Goal: Entertainment & Leisure: Consume media (video, audio)

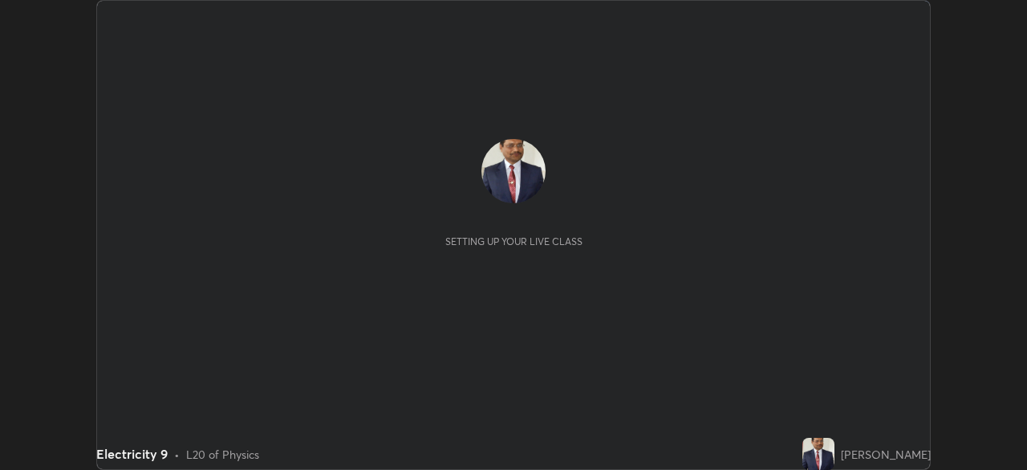
scroll to position [470, 1027]
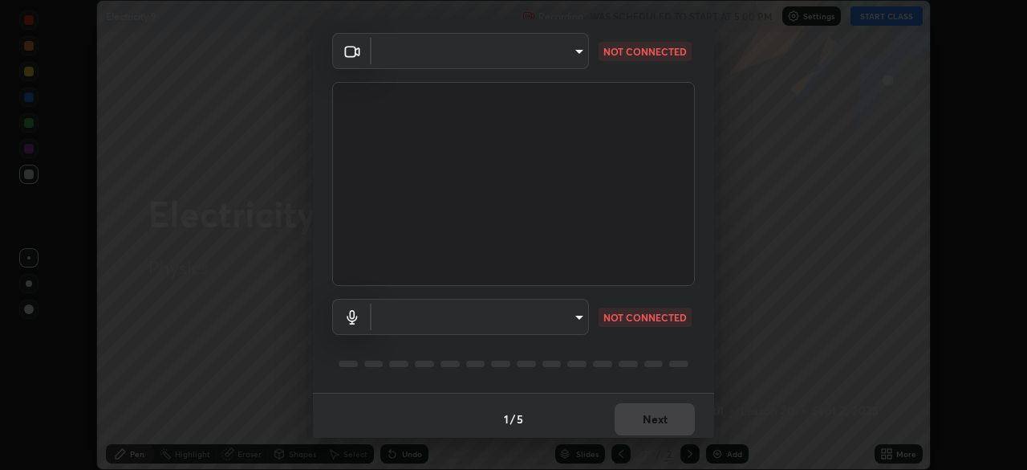
type input "c7661abdb2026871ead36f205add4b28eed2acd2256a3062a57d90756d6a7fda"
type input "default"
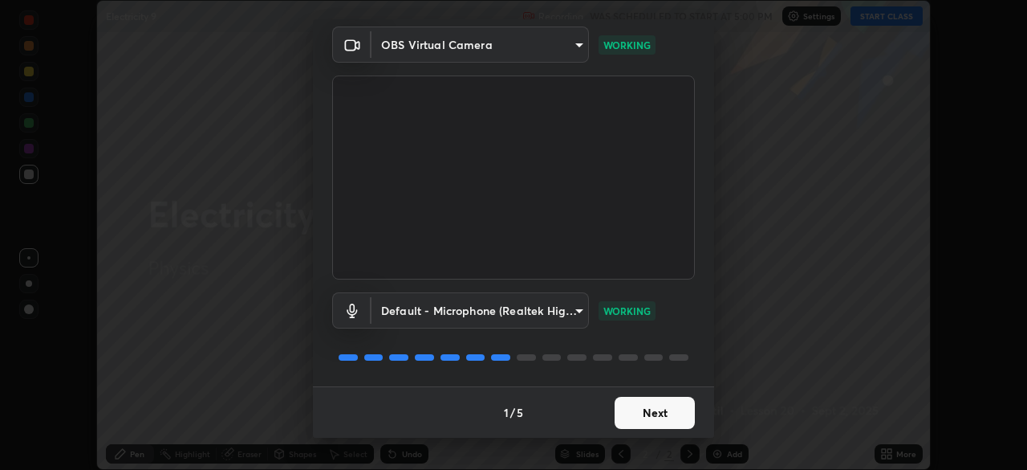
click at [659, 414] on button "Next" at bounding box center [655, 413] width 80 height 32
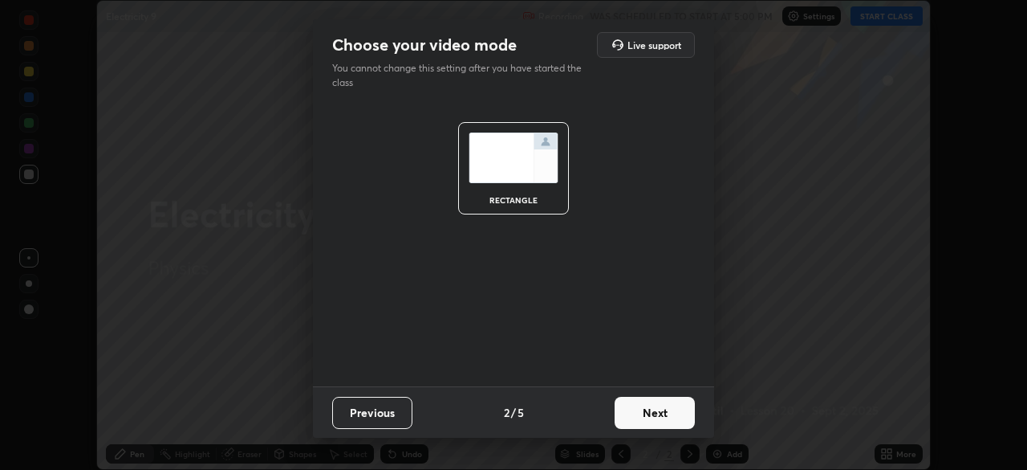
scroll to position [0, 0]
click at [657, 413] on button "Next" at bounding box center [655, 413] width 80 height 32
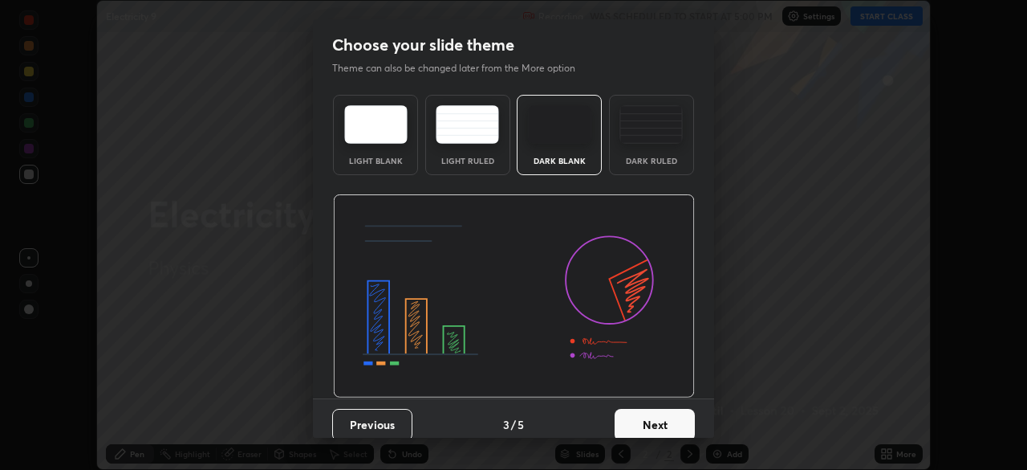
click at [654, 421] on button "Next" at bounding box center [655, 425] width 80 height 32
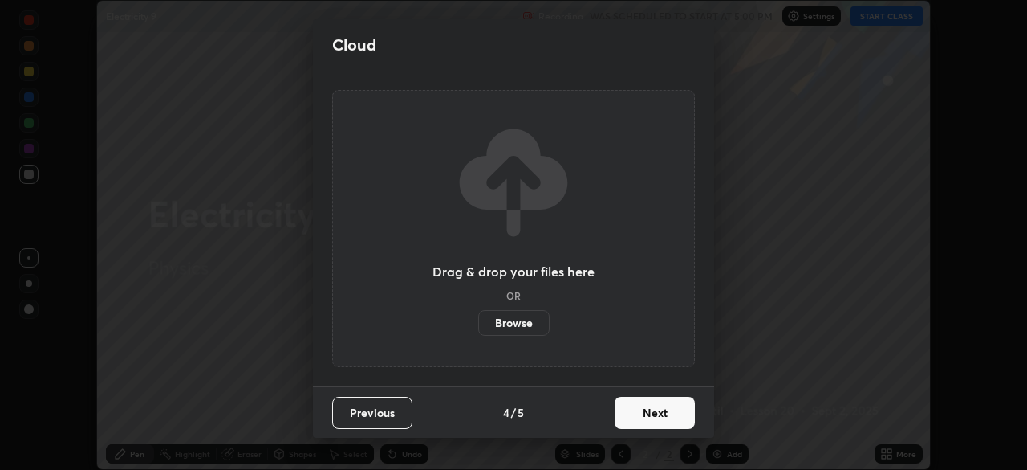
click at [653, 418] on button "Next" at bounding box center [655, 413] width 80 height 32
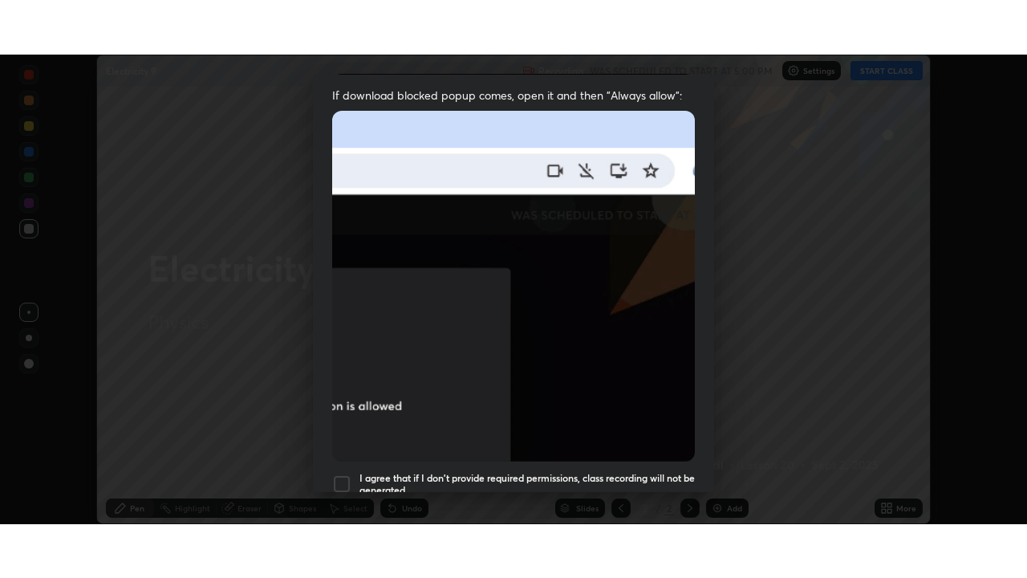
scroll to position [384, 0]
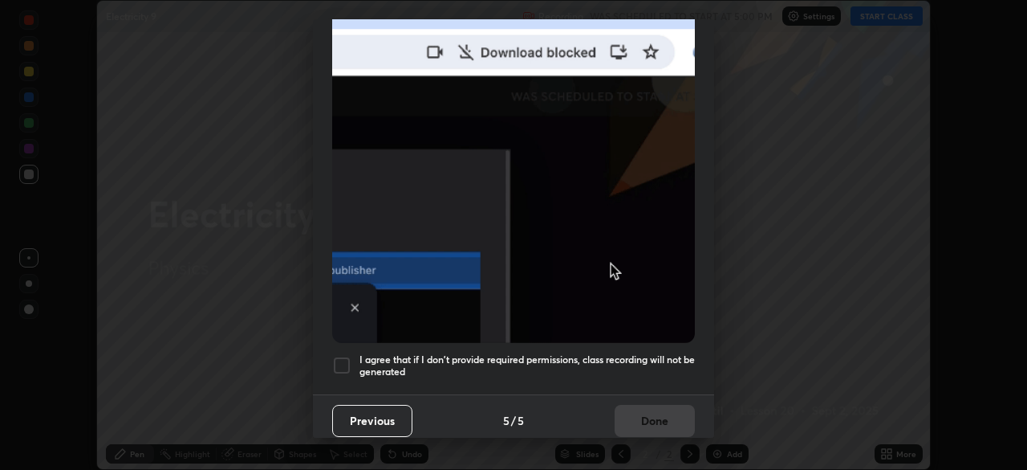
click at [339, 356] on div at bounding box center [341, 365] width 19 height 19
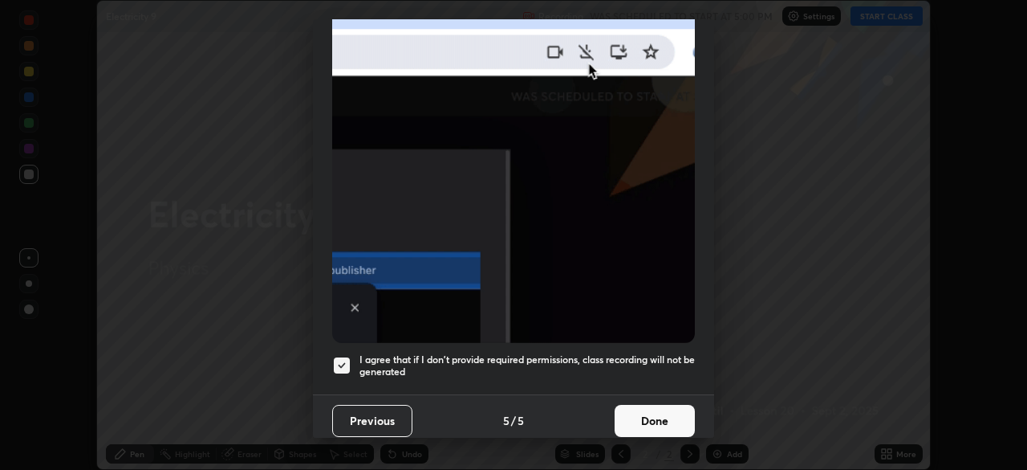
click at [664, 409] on button "Done" at bounding box center [655, 421] width 80 height 32
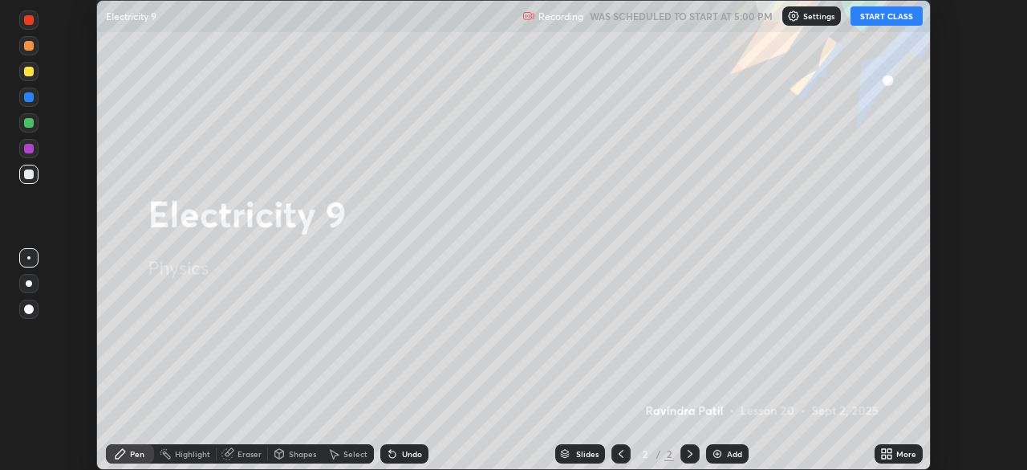
click at [859, 10] on button "START CLASS" at bounding box center [887, 15] width 72 height 19
click at [732, 453] on div "Add" at bounding box center [734, 453] width 15 height 8
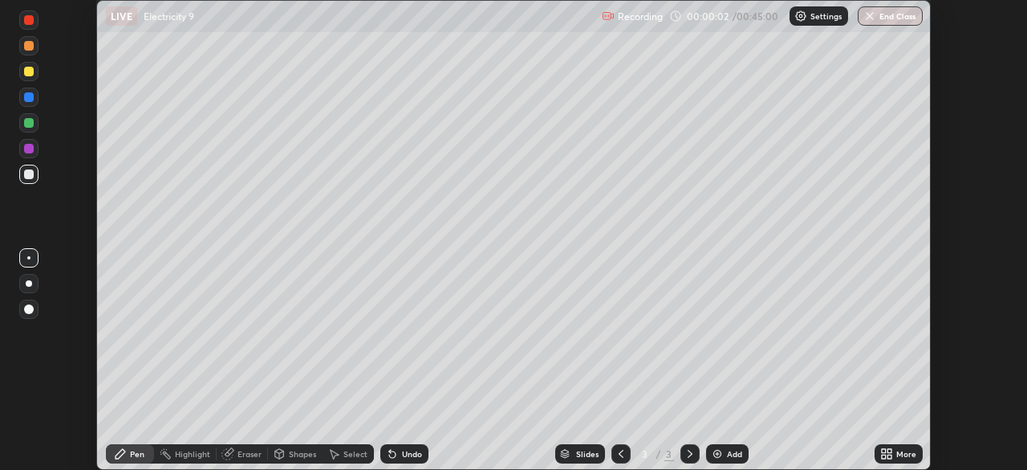
click at [889, 450] on icon at bounding box center [890, 451] width 4 height 4
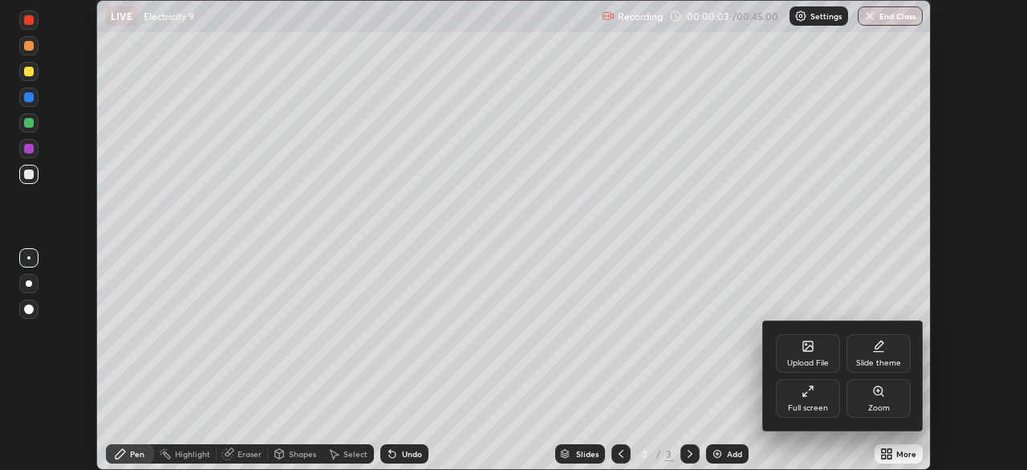
click at [815, 392] on div "Full screen" at bounding box center [808, 398] width 64 height 39
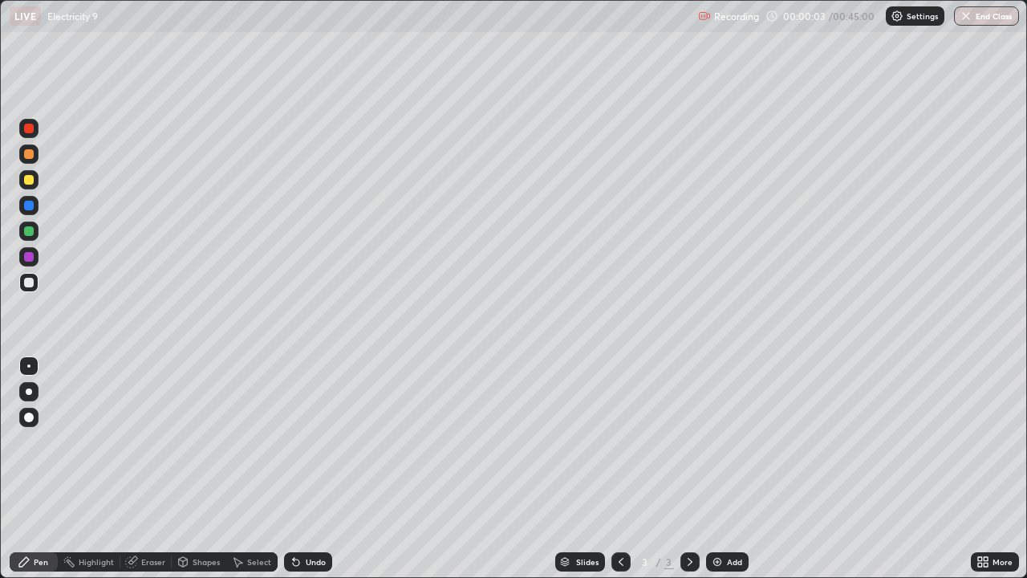
scroll to position [578, 1027]
click at [29, 153] on div at bounding box center [29, 154] width 10 height 10
click at [306, 469] on div "Undo" at bounding box center [316, 562] width 20 height 8
click at [302, 469] on div "Undo" at bounding box center [308, 561] width 48 height 19
click at [315, 469] on div "Undo" at bounding box center [316, 562] width 20 height 8
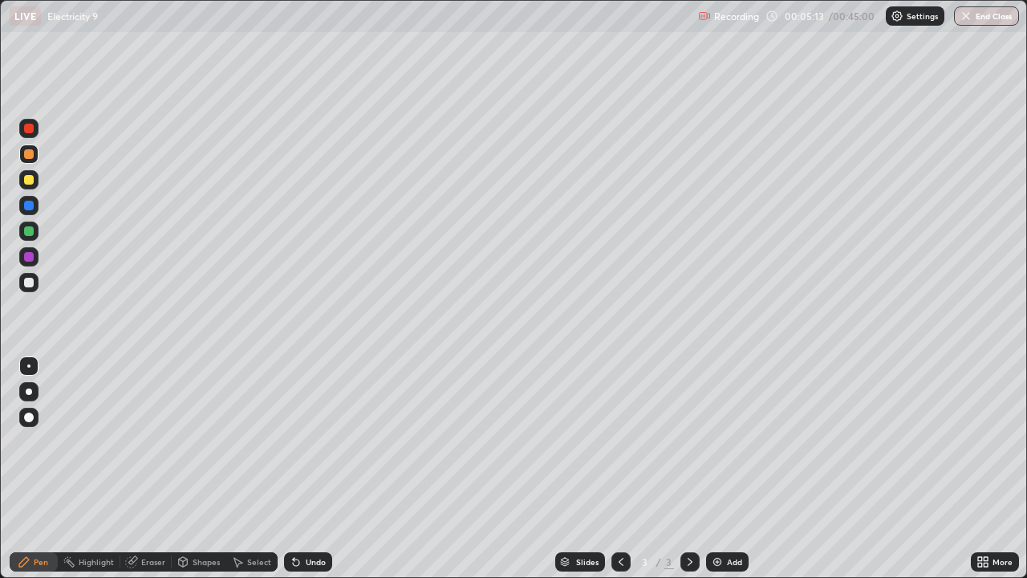
click at [148, 469] on div "Eraser" at bounding box center [153, 562] width 24 height 8
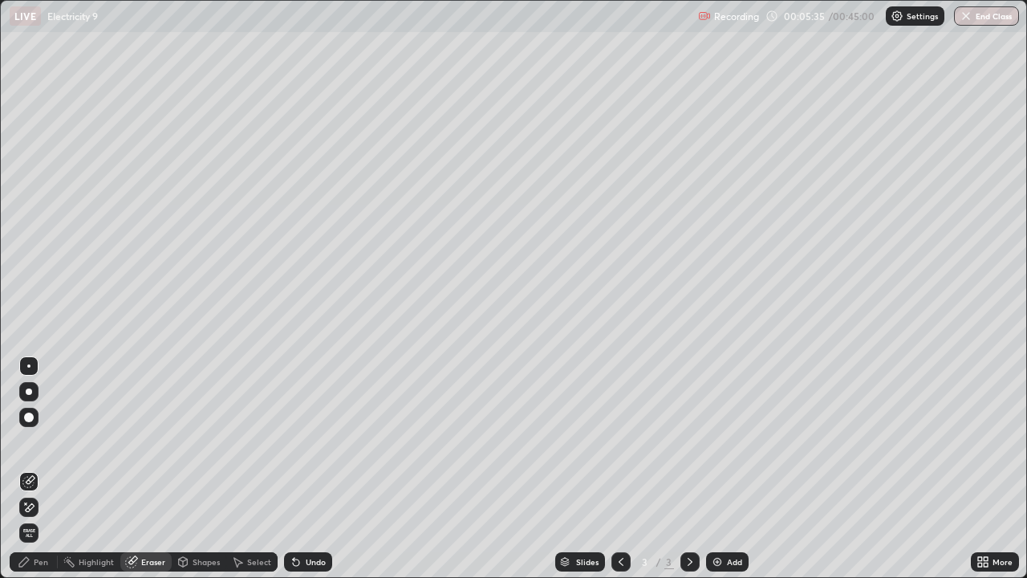
click at [41, 469] on div "Pen" at bounding box center [41, 562] width 14 height 8
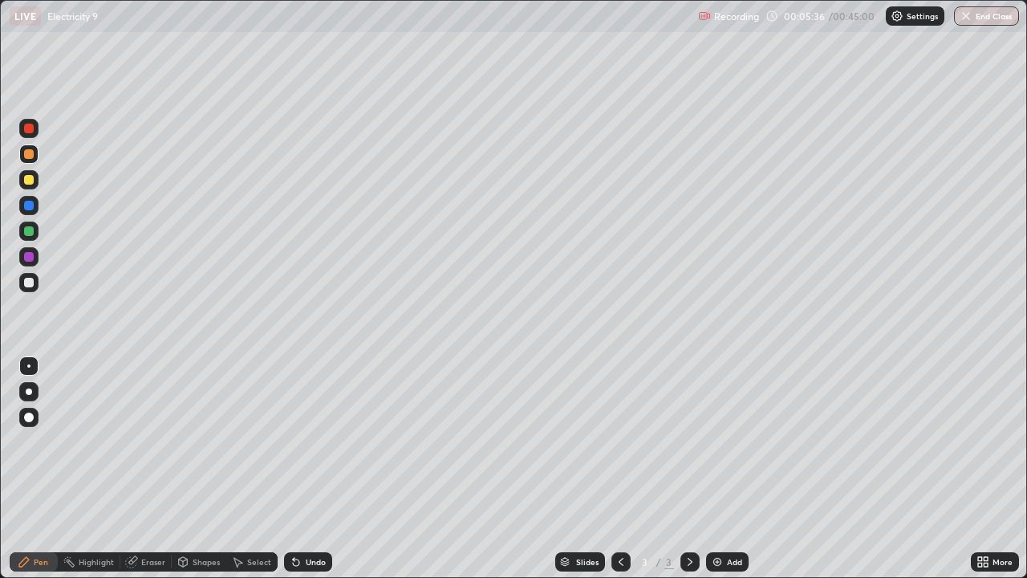
click at [31, 283] on div at bounding box center [29, 283] width 10 height 10
click at [31, 181] on div at bounding box center [29, 180] width 10 height 10
click at [30, 231] on div at bounding box center [29, 231] width 10 height 10
click at [31, 129] on div at bounding box center [29, 129] width 10 height 10
click at [314, 469] on div "Undo" at bounding box center [316, 562] width 20 height 8
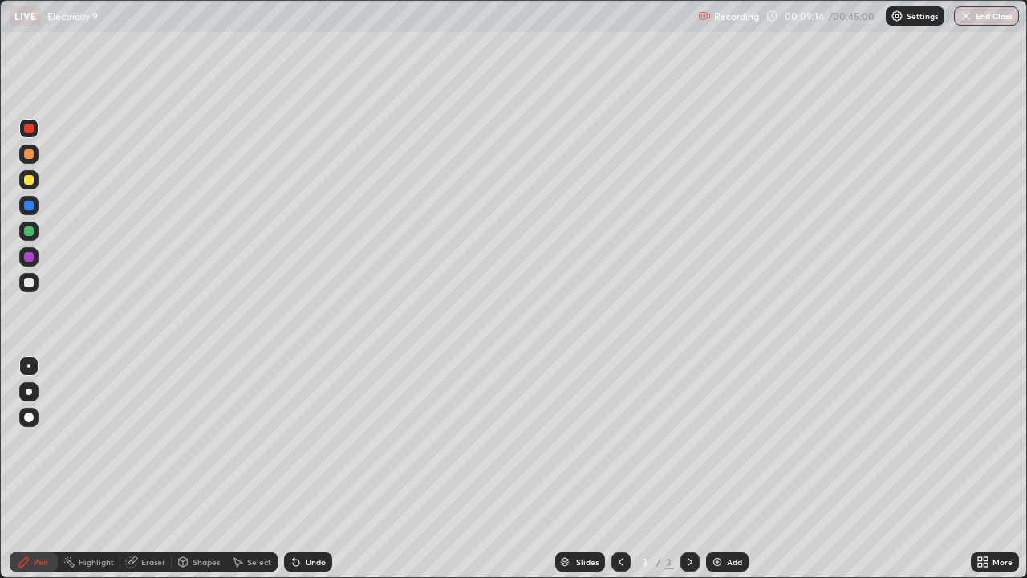
click at [311, 469] on div "Undo" at bounding box center [316, 562] width 20 height 8
click at [307, 469] on div "Undo" at bounding box center [316, 562] width 20 height 8
click at [314, 469] on div "Undo" at bounding box center [316, 562] width 20 height 8
click at [317, 469] on div "Undo" at bounding box center [308, 561] width 48 height 19
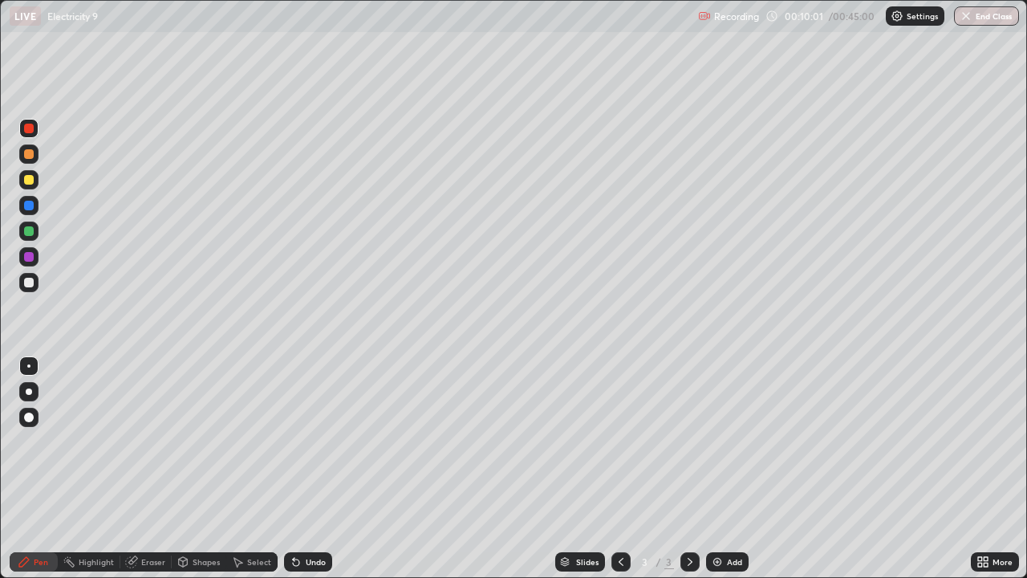
click at [317, 469] on div "Undo" at bounding box center [308, 561] width 48 height 19
click at [156, 469] on div "Eraser" at bounding box center [153, 562] width 24 height 8
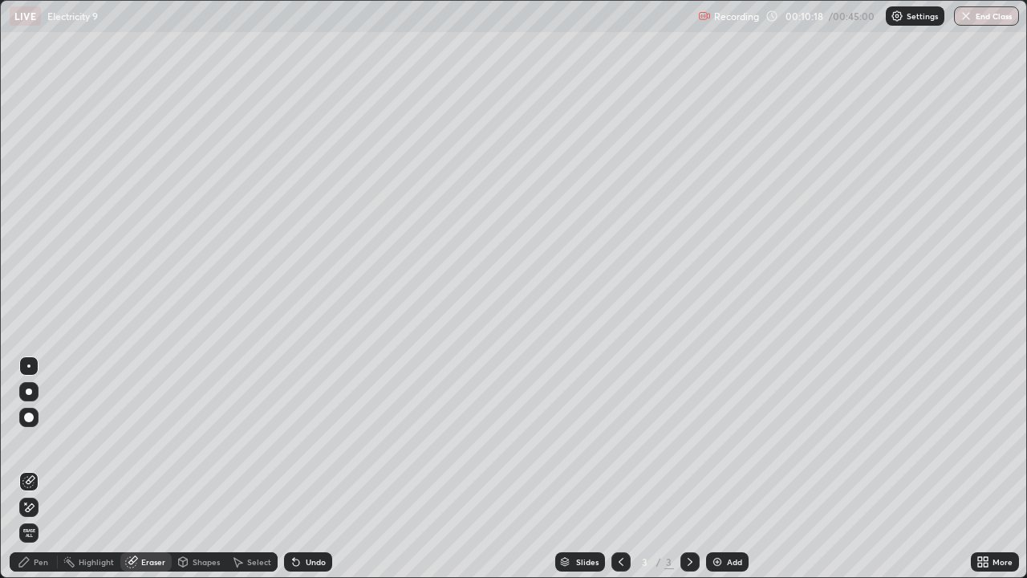
click at [42, 469] on div "Pen" at bounding box center [41, 562] width 14 height 8
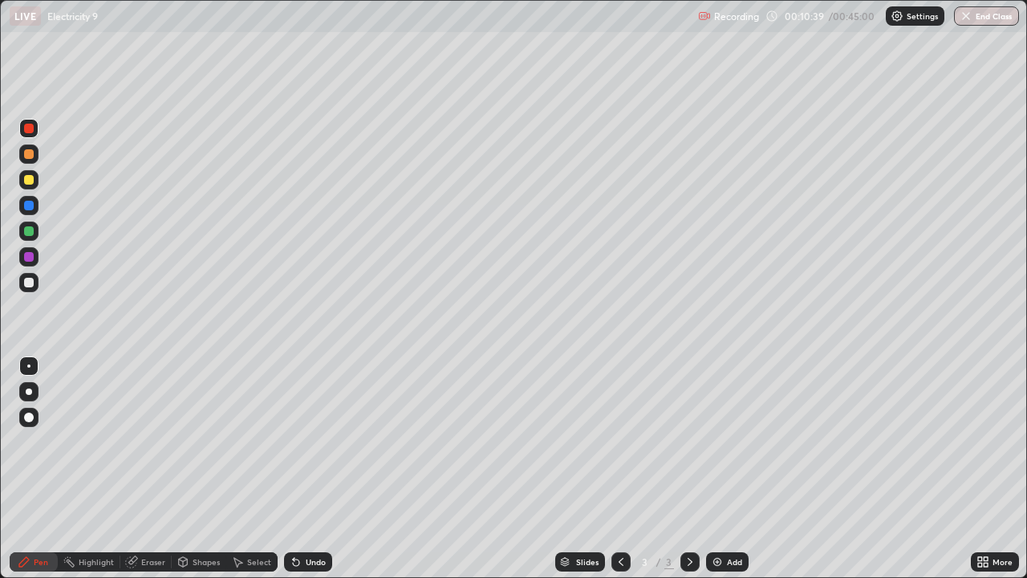
click at [307, 469] on div "Undo" at bounding box center [316, 562] width 20 height 8
click at [294, 469] on icon at bounding box center [296, 562] width 6 height 6
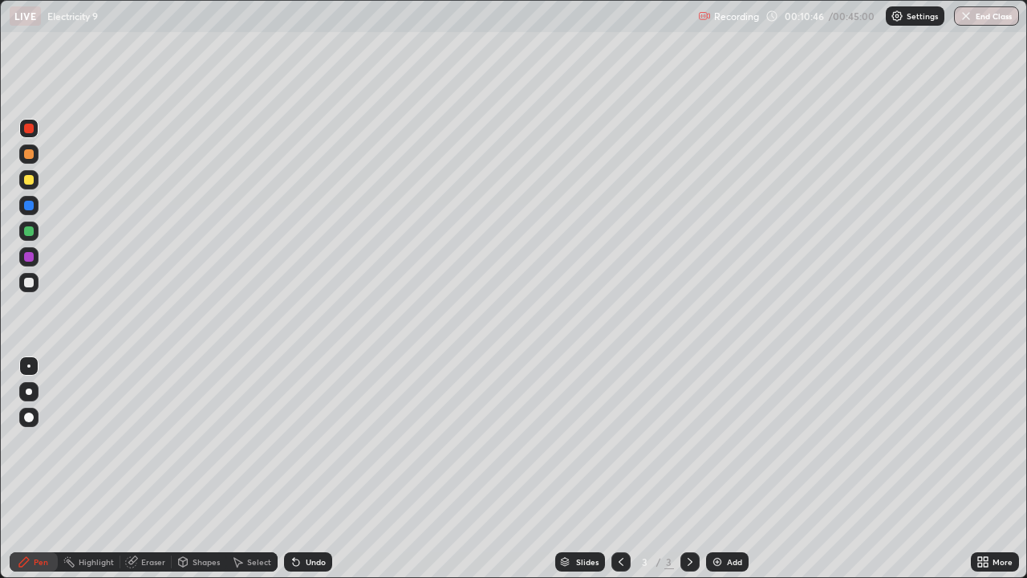
click at [294, 469] on icon at bounding box center [296, 562] width 6 height 6
click at [303, 469] on div "Undo" at bounding box center [308, 561] width 48 height 19
click at [302, 469] on div "Undo" at bounding box center [308, 561] width 48 height 19
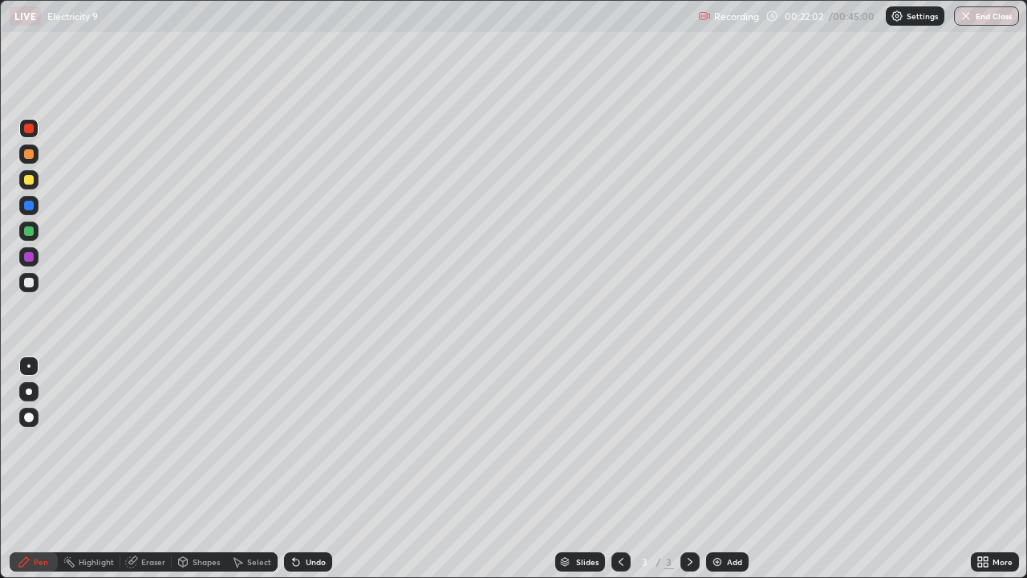
click at [308, 469] on div "Undo" at bounding box center [316, 562] width 20 height 8
click at [311, 469] on div "Undo" at bounding box center [316, 562] width 20 height 8
click at [29, 206] on div at bounding box center [29, 206] width 10 height 10
click at [728, 469] on div "Add" at bounding box center [734, 562] width 15 height 8
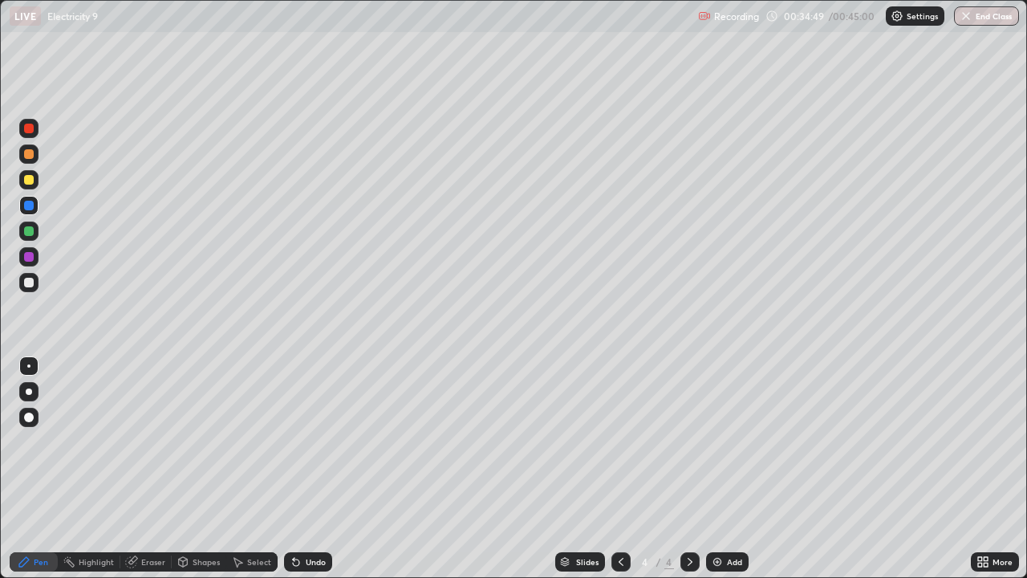
click at [307, 469] on div "Undo" at bounding box center [316, 562] width 20 height 8
click at [312, 469] on div "Undo" at bounding box center [316, 562] width 20 height 8
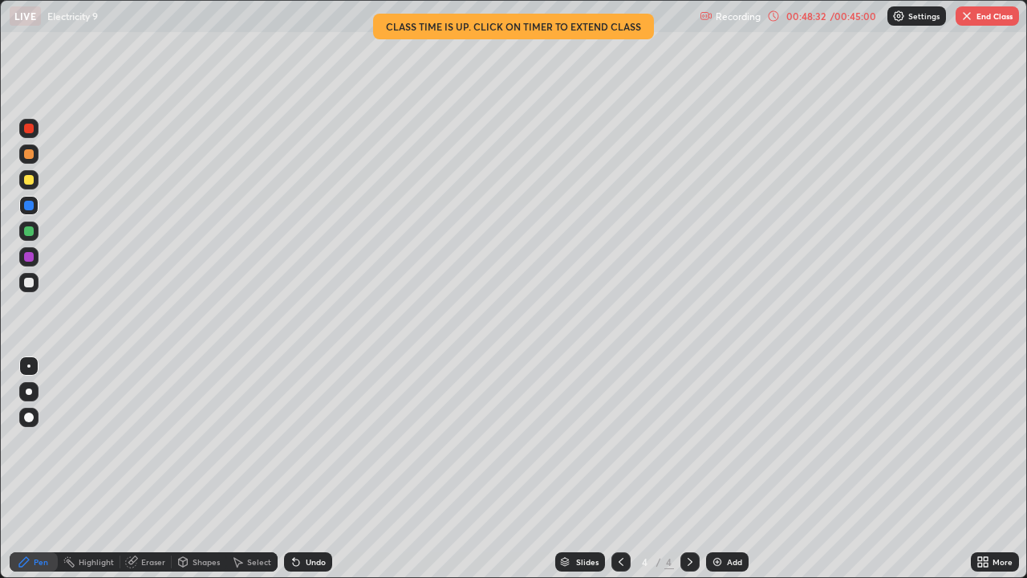
click at [981, 22] on button "End Class" at bounding box center [987, 15] width 63 height 19
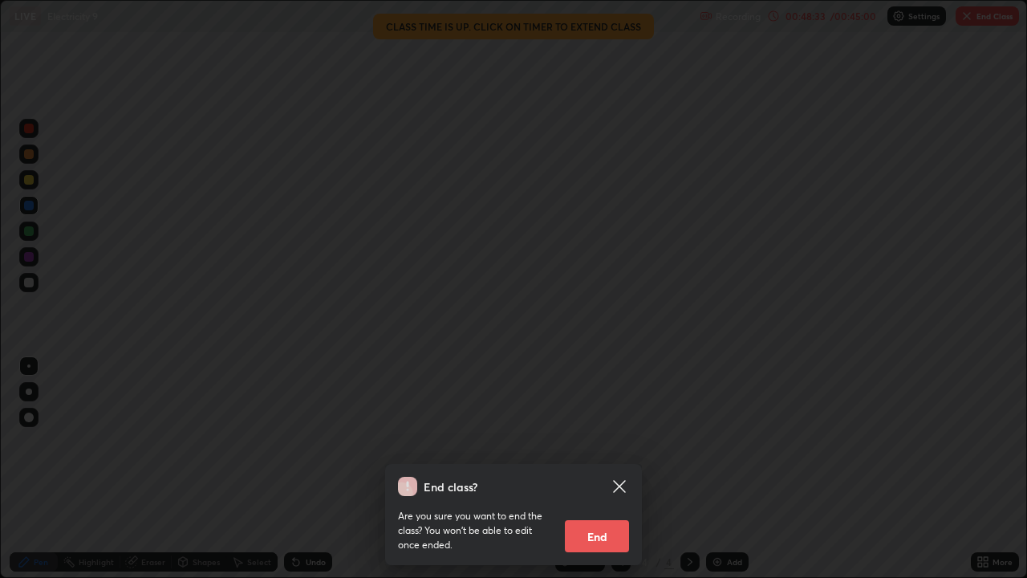
click at [576, 469] on button "End" at bounding box center [597, 536] width 64 height 32
